Goal: Task Accomplishment & Management: Complete application form

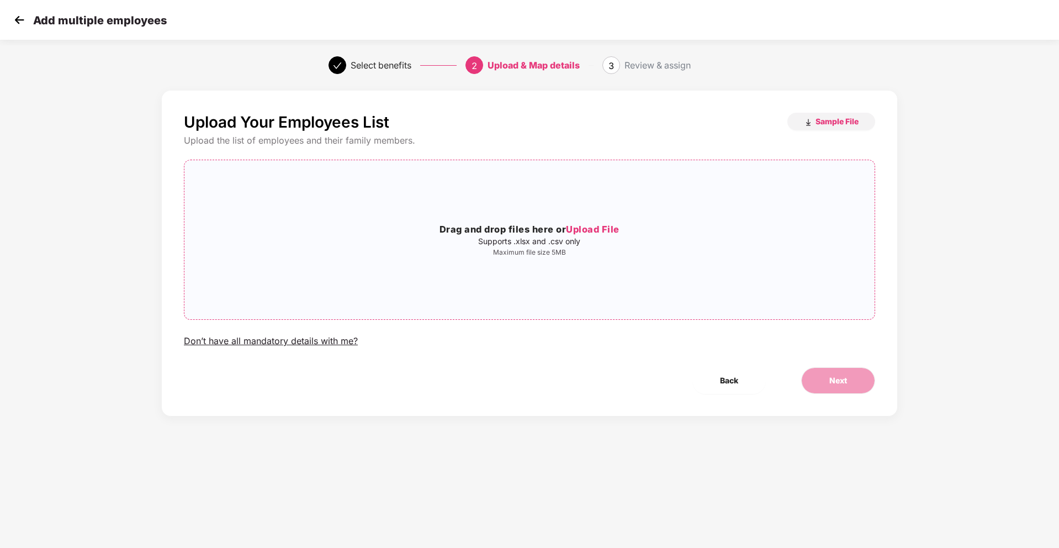
click at [606, 229] on span "Upload File" at bounding box center [593, 229] width 54 height 11
click at [31, 21] on div "Add multiple employees" at bounding box center [89, 20] width 156 height 16
click at [12, 23] on img at bounding box center [19, 20] width 17 height 17
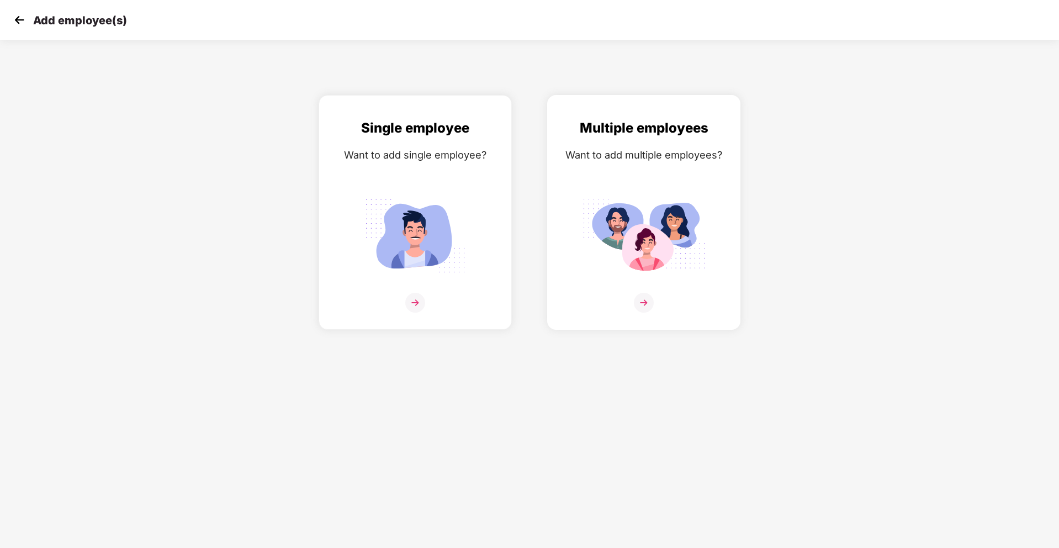
click at [660, 235] on img at bounding box center [644, 236] width 124 height 86
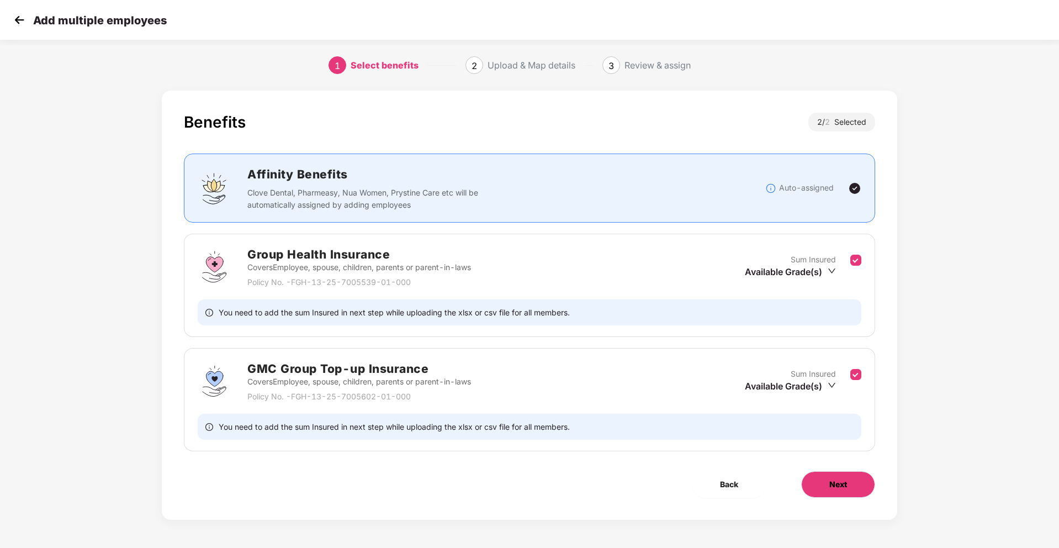
click at [837, 482] on span "Next" at bounding box center [838, 484] width 18 height 12
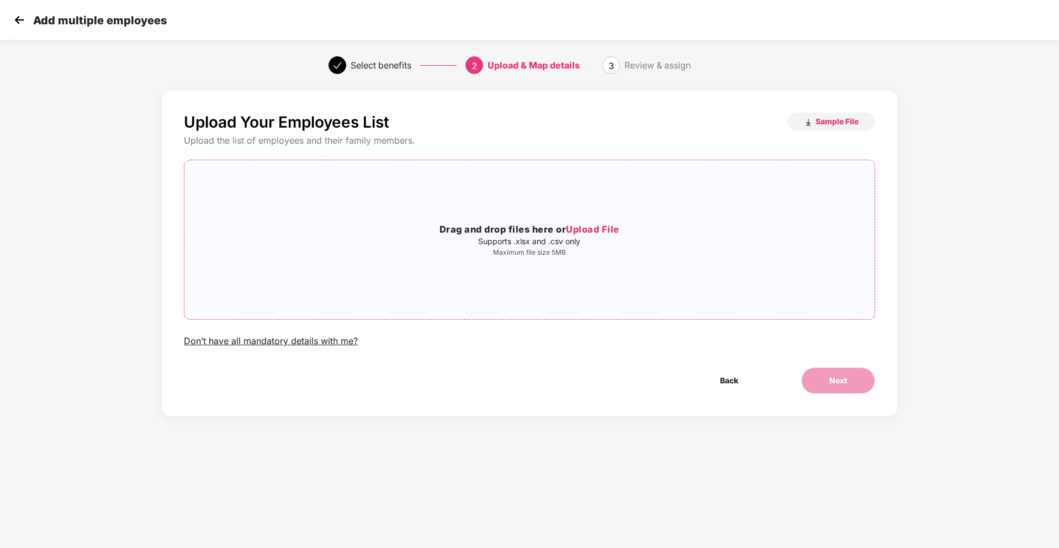
click at [598, 234] on span "Upload File" at bounding box center [593, 229] width 54 height 11
click at [850, 389] on button "Next" at bounding box center [838, 380] width 74 height 26
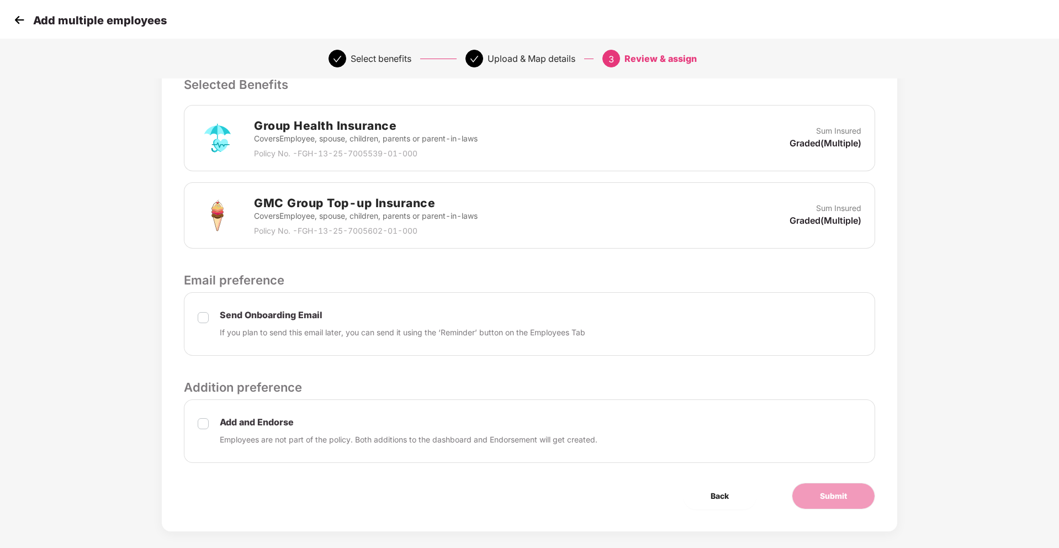
scroll to position [242, 0]
click at [849, 499] on button "Submit" at bounding box center [833, 495] width 83 height 26
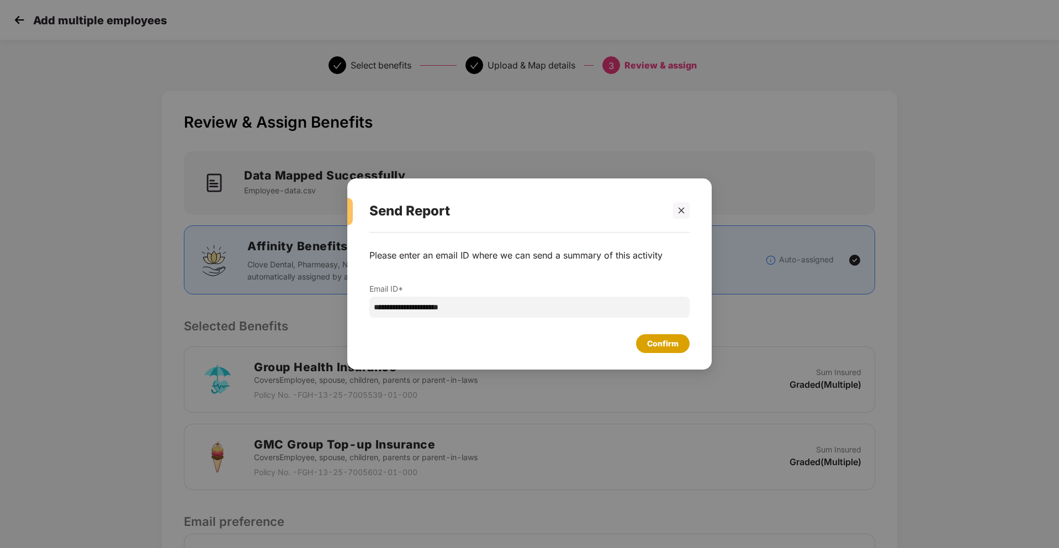
click at [681, 350] on div "Confirm" at bounding box center [663, 343] width 54 height 19
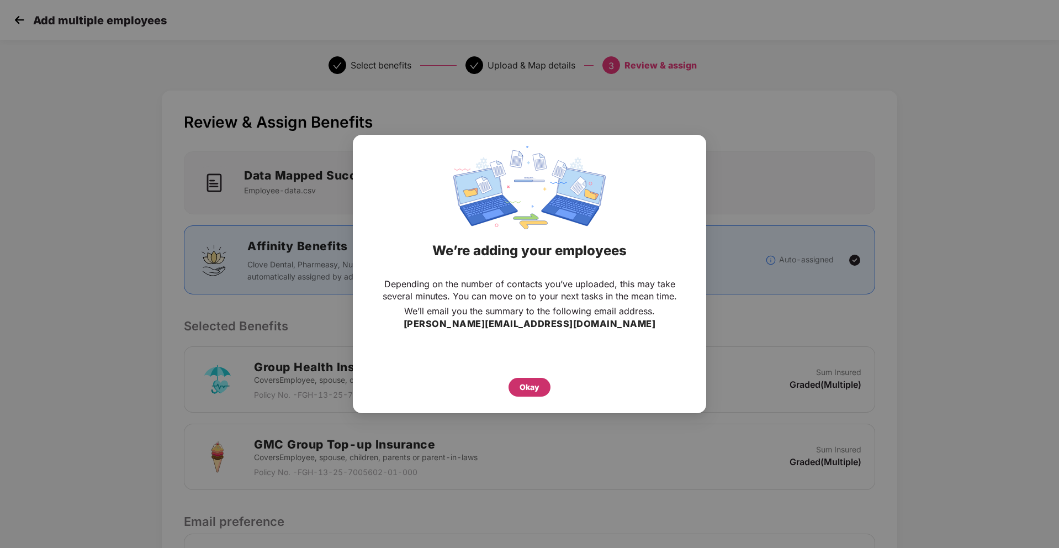
click at [536, 384] on div "Okay" at bounding box center [529, 387] width 20 height 12
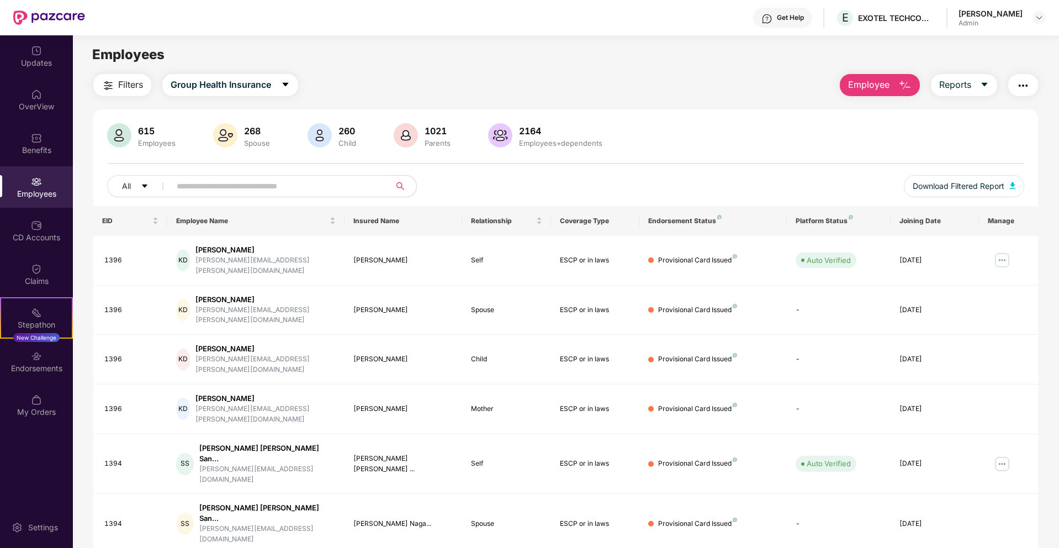
click at [877, 88] on span "Employee" at bounding box center [868, 85] width 41 height 14
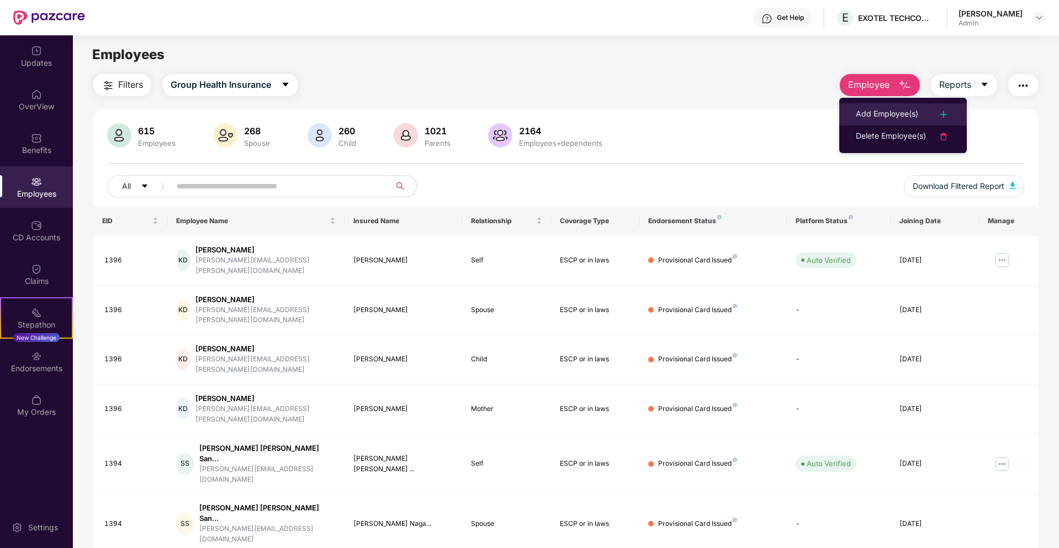
click at [868, 112] on div "Add Employee(s)" at bounding box center [887, 114] width 62 height 13
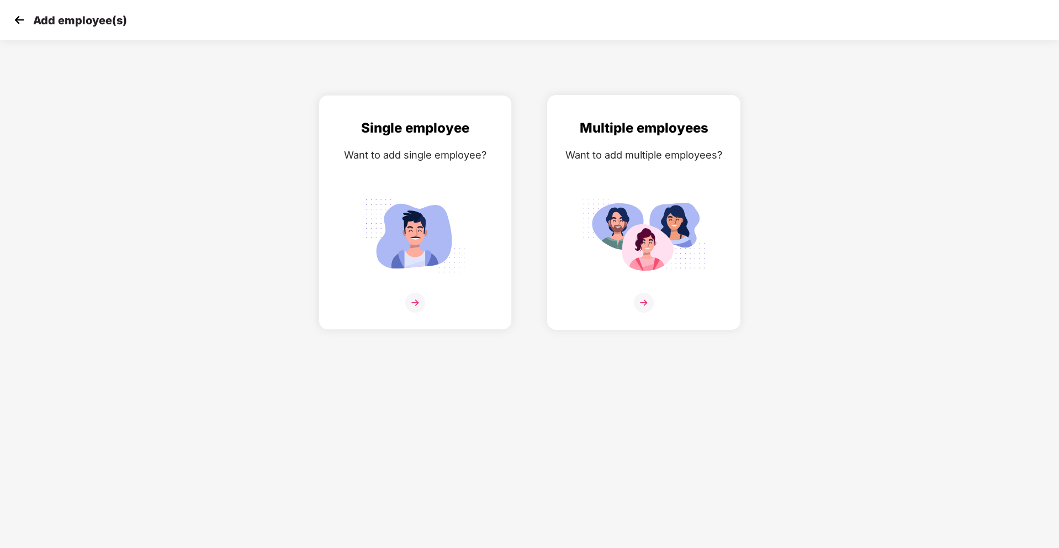
click at [654, 207] on img at bounding box center [644, 236] width 124 height 86
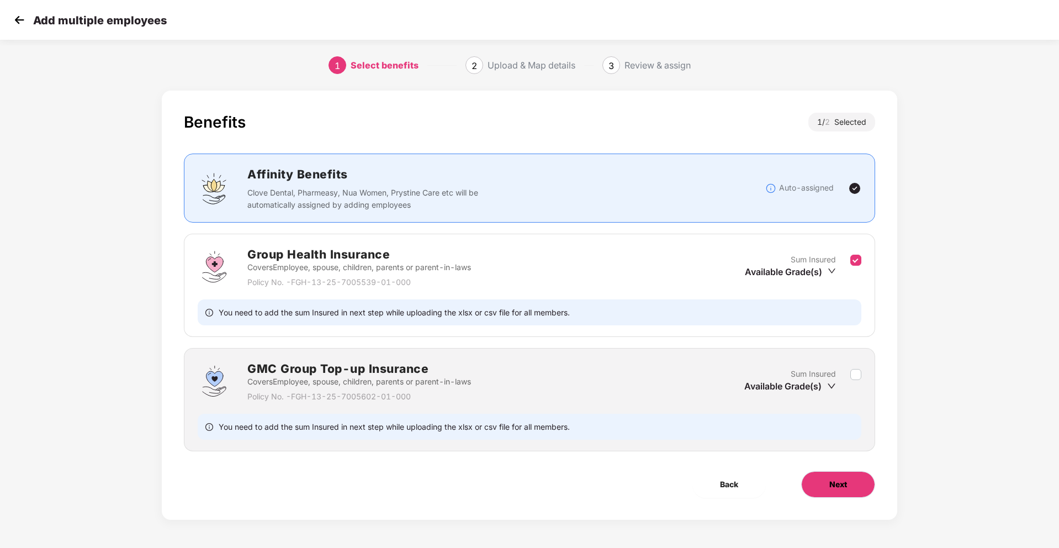
click at [851, 484] on button "Next" at bounding box center [838, 484] width 74 height 26
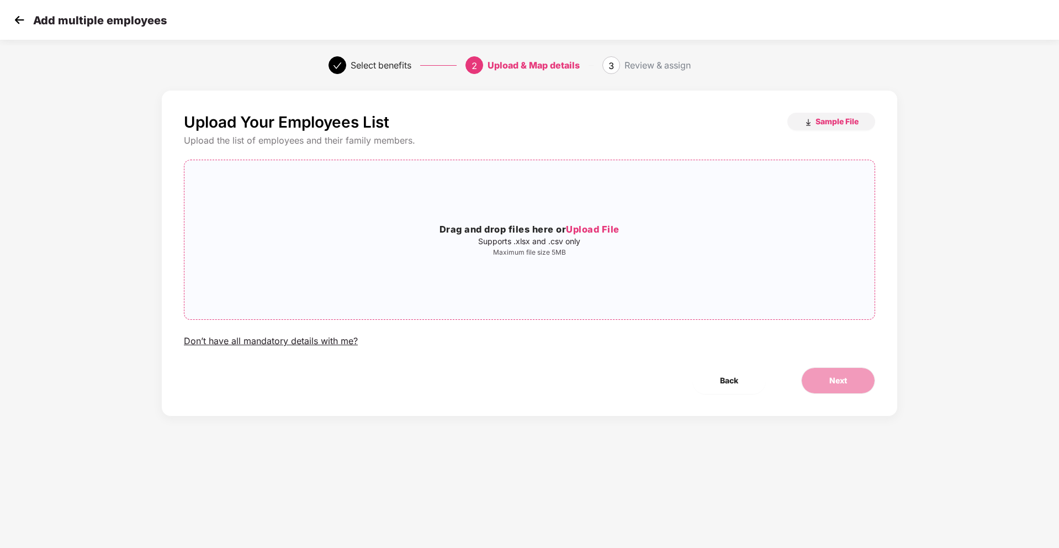
click at [609, 230] on span "Upload File" at bounding box center [593, 229] width 54 height 11
click at [614, 237] on icon "close" at bounding box center [616, 240] width 8 height 8
click at [837, 380] on span "Next" at bounding box center [838, 380] width 18 height 12
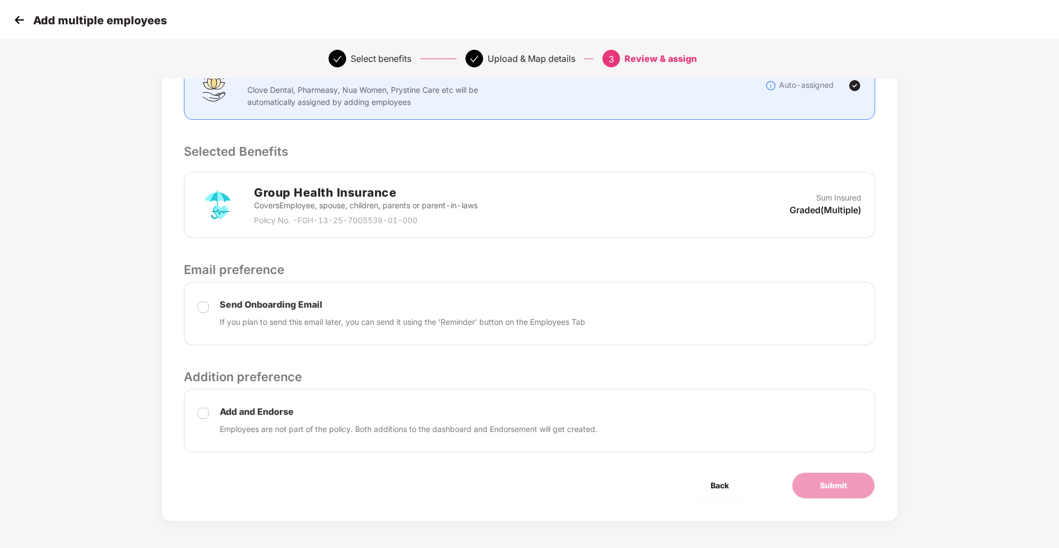
scroll to position [175, 0]
click at [834, 489] on span "Submit" at bounding box center [833, 485] width 27 height 12
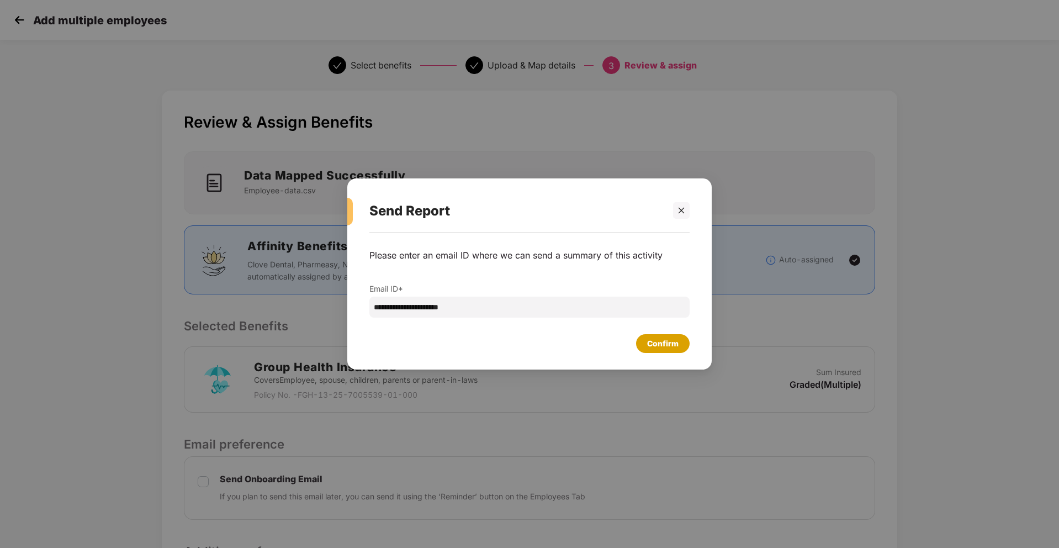
click at [674, 344] on div "Confirm" at bounding box center [662, 343] width 31 height 12
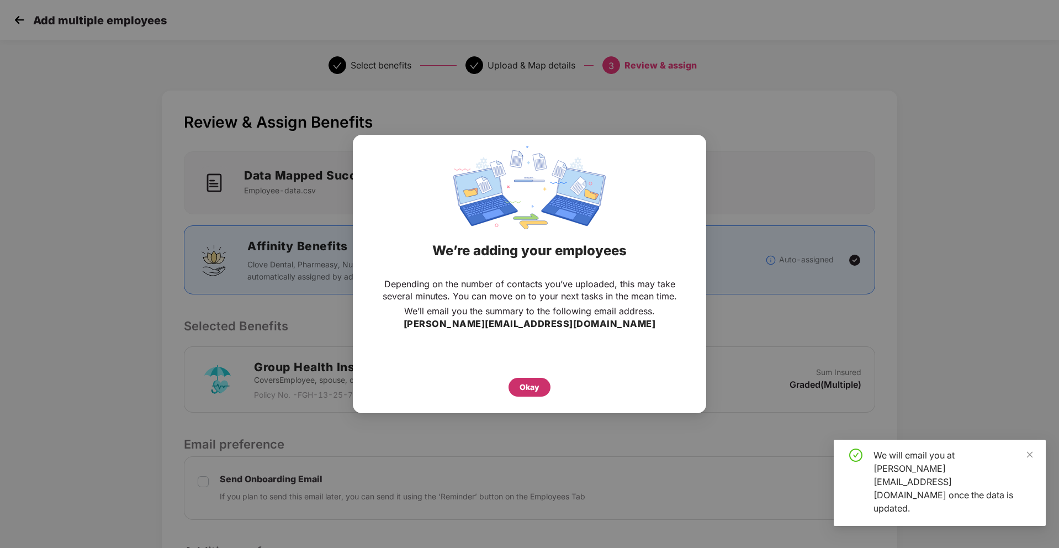
click at [515, 384] on div "Okay" at bounding box center [529, 387] width 42 height 19
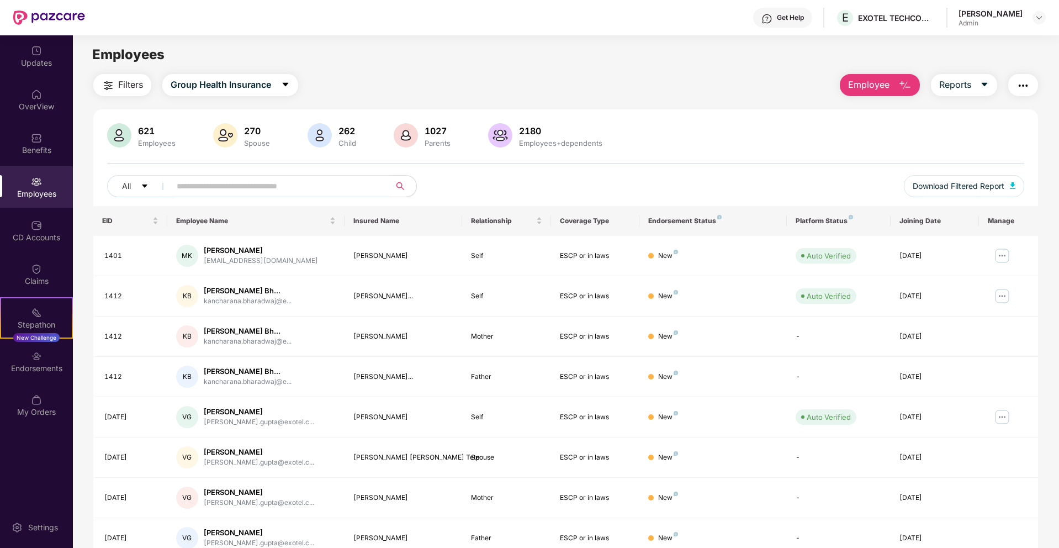
click at [871, 71] on main "Employees Filters Group Health Insurance Employee Reports 621 Employees 270 Spo…" at bounding box center [565, 309] width 985 height 548
click at [866, 79] on span "Employee" at bounding box center [868, 85] width 41 height 14
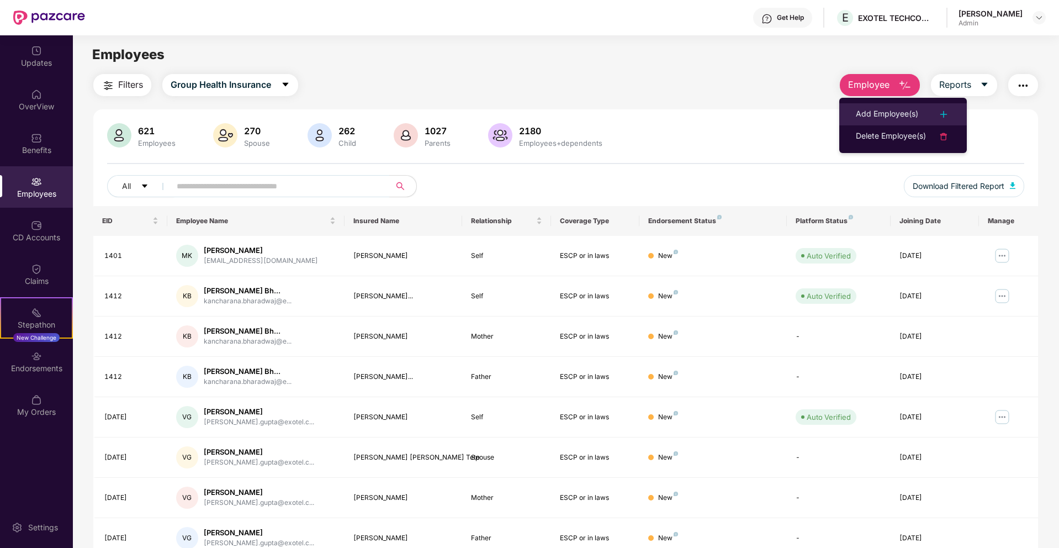
click at [861, 112] on div "Add Employee(s)" at bounding box center [887, 114] width 62 height 13
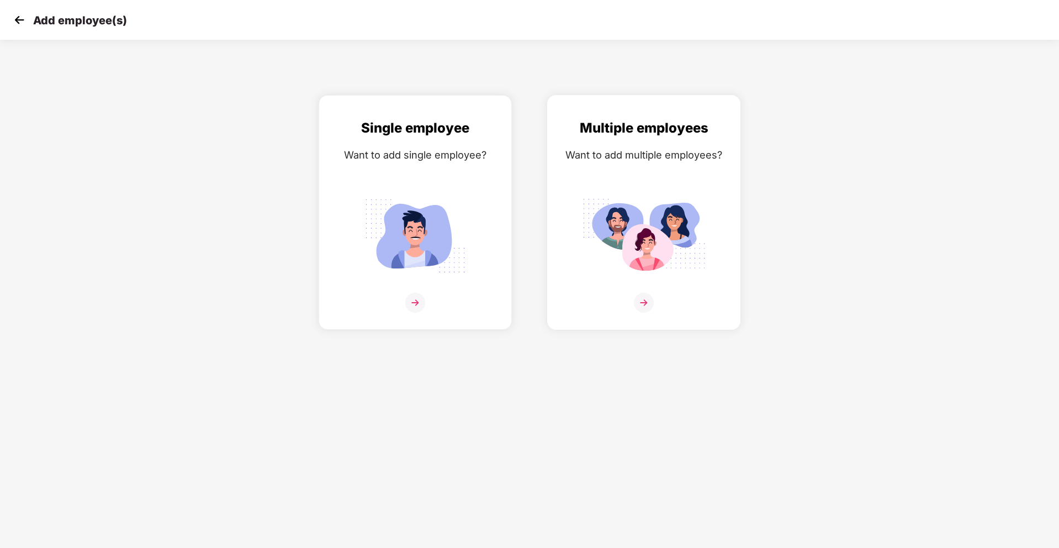
click at [635, 198] on img at bounding box center [644, 236] width 124 height 86
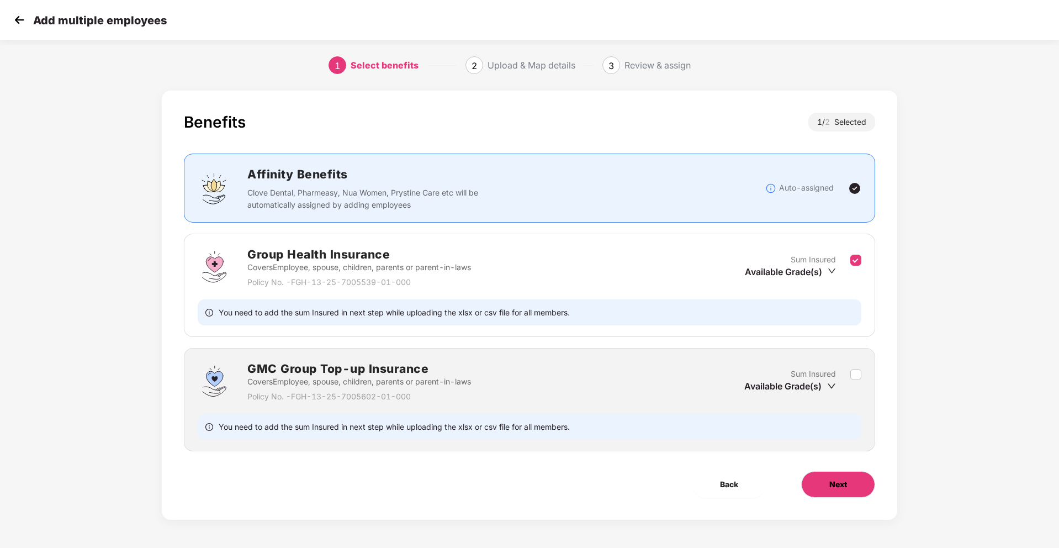
click at [841, 485] on span "Next" at bounding box center [838, 484] width 18 height 12
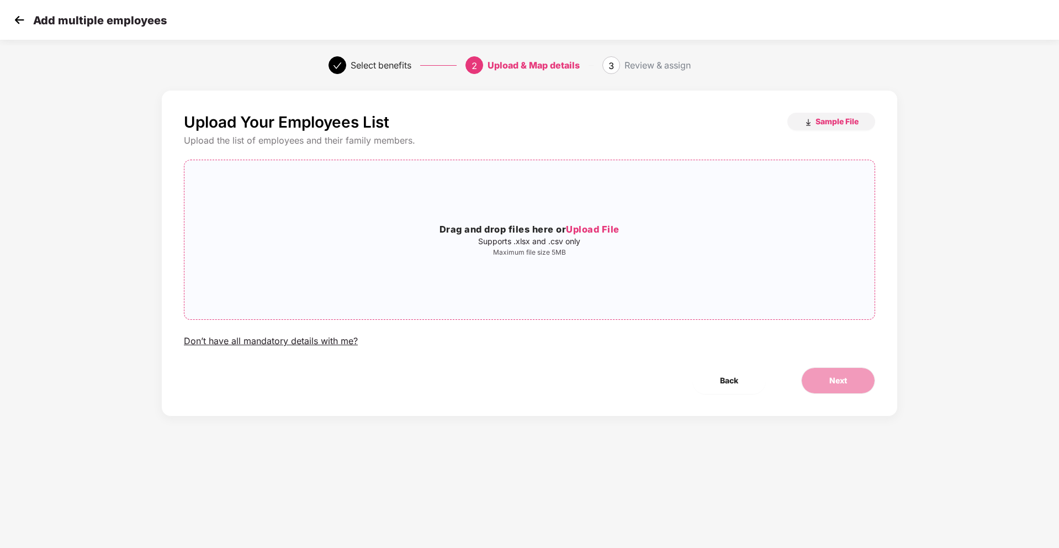
click at [598, 231] on span "Upload File" at bounding box center [593, 229] width 54 height 11
click at [824, 388] on button "Next" at bounding box center [838, 380] width 74 height 26
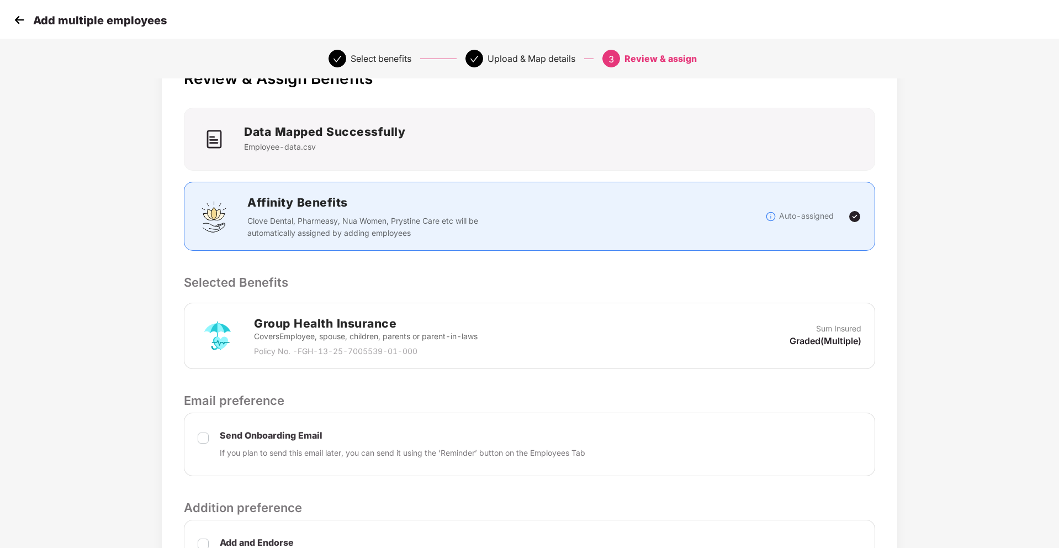
scroll to position [175, 0]
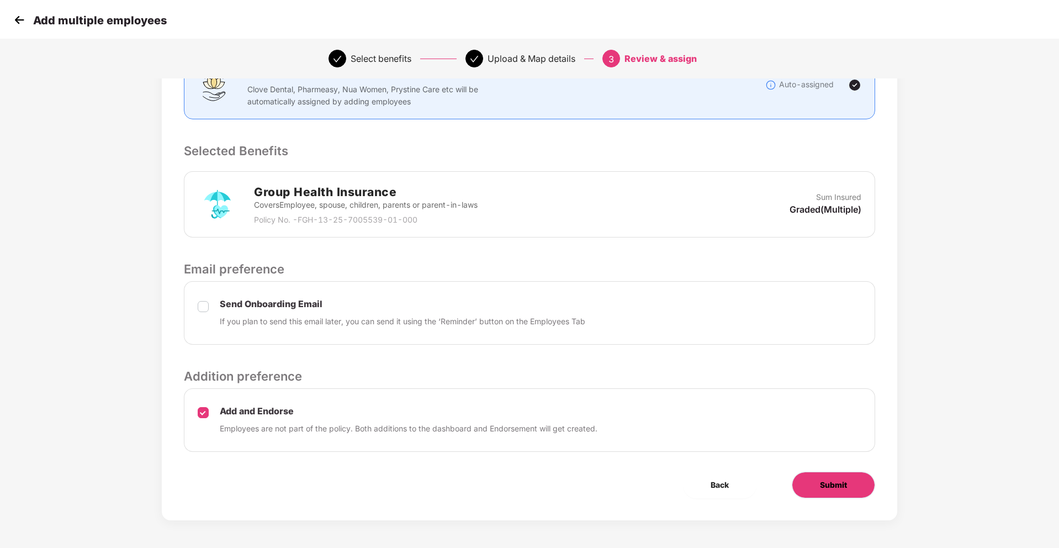
click at [842, 491] on button "Submit" at bounding box center [833, 484] width 83 height 26
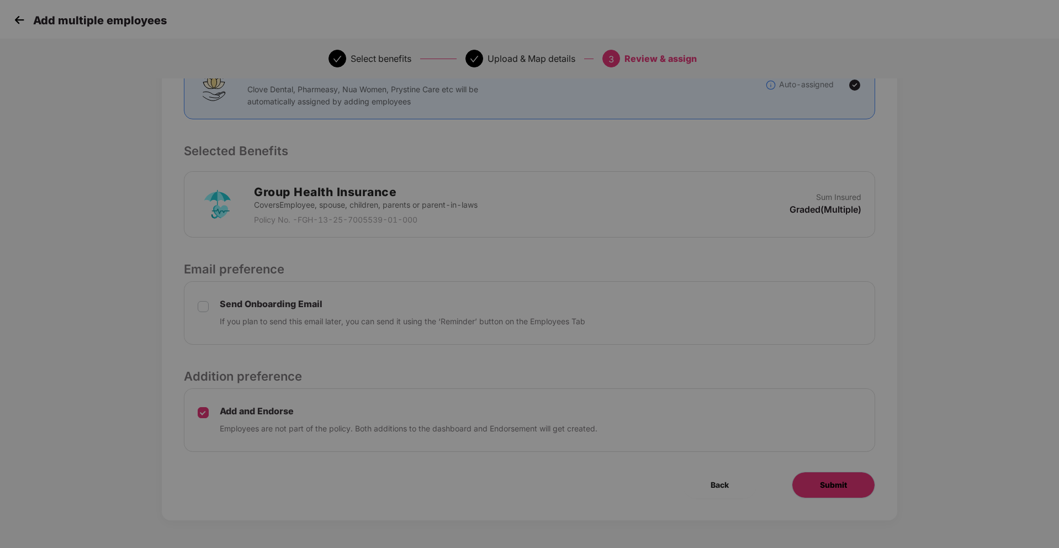
scroll to position [0, 0]
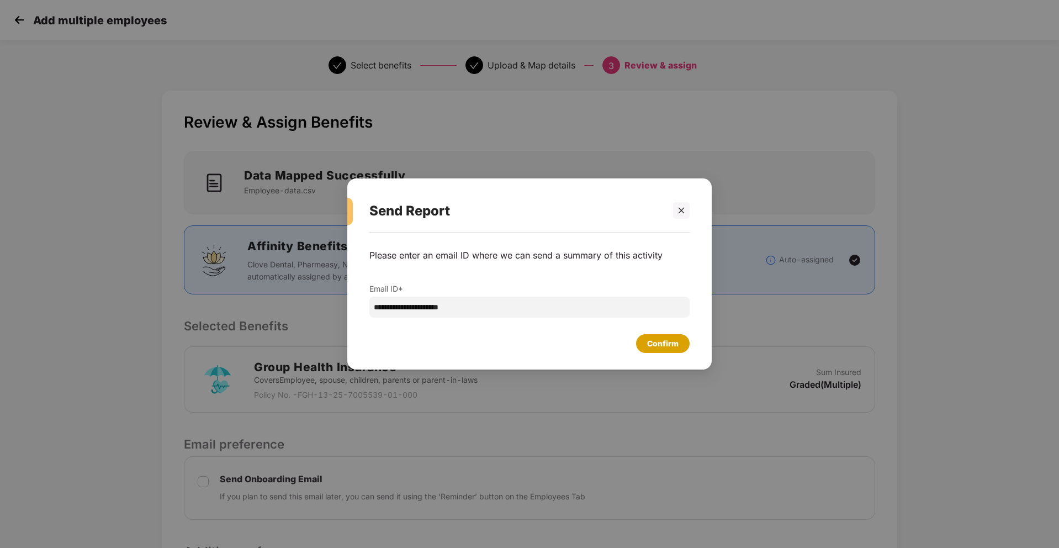
click at [669, 338] on div "Confirm" at bounding box center [662, 343] width 31 height 12
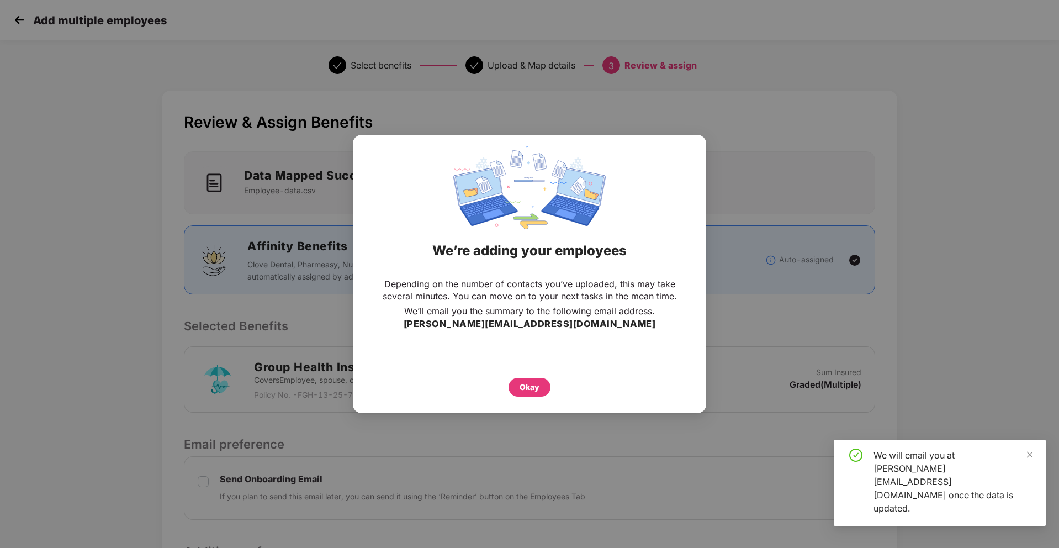
click at [532, 388] on div "Okay" at bounding box center [529, 387] width 20 height 12
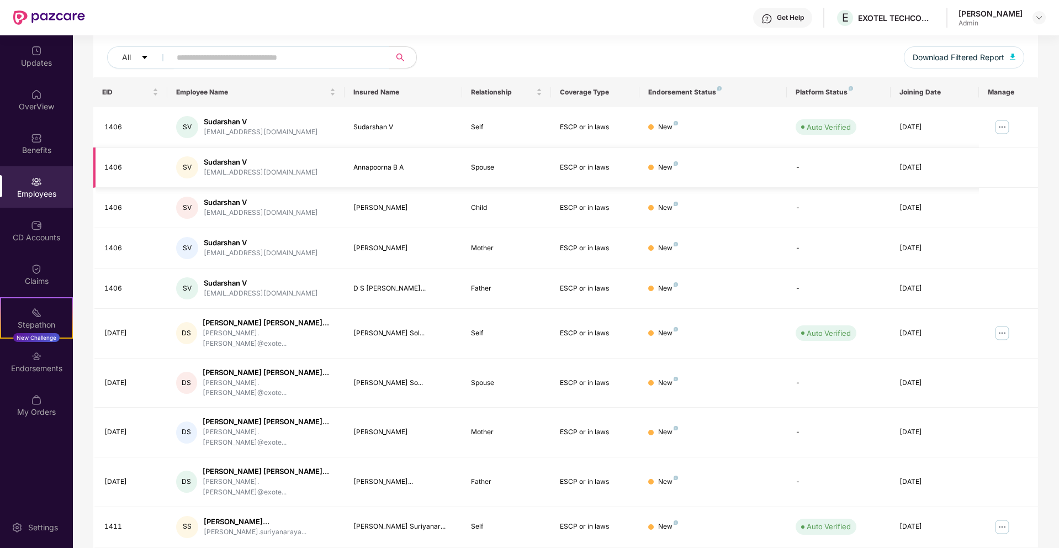
scroll to position [131, 0]
